Goal: Transaction & Acquisition: Purchase product/service

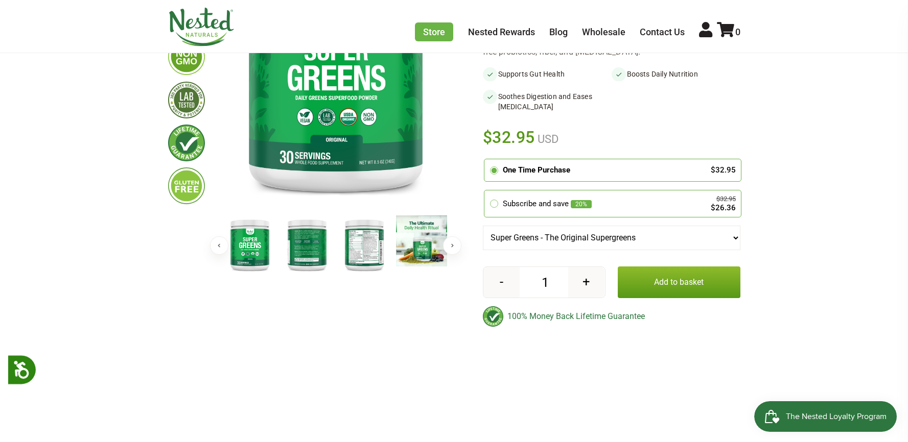
scroll to position [208, 0]
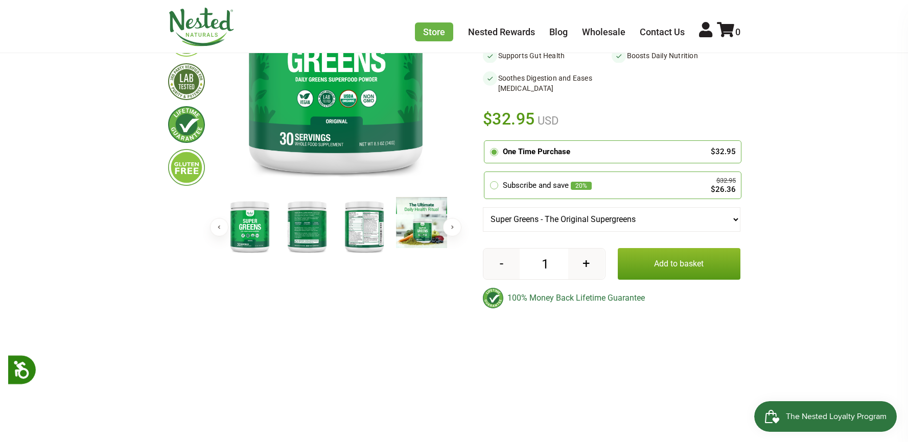
click at [672, 267] on button "Add to basket" at bounding box center [678, 264] width 123 height 32
